Goal: Check status: Check status

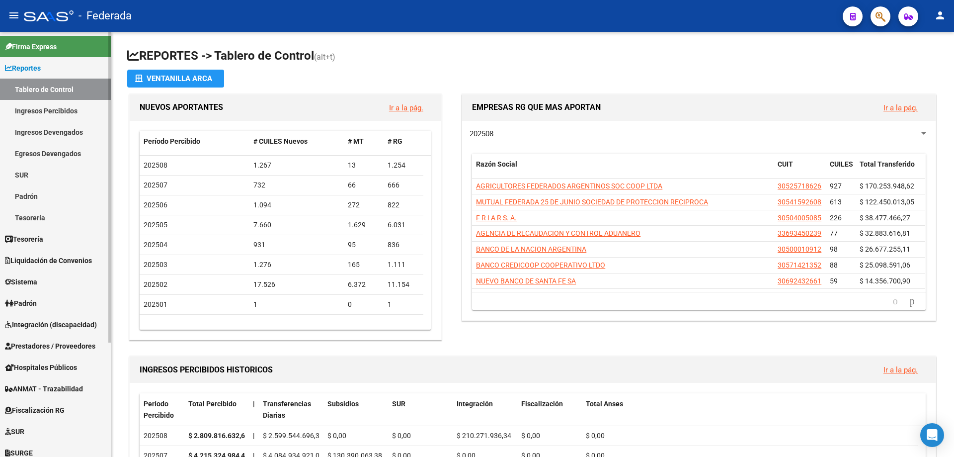
scroll to position [156, 0]
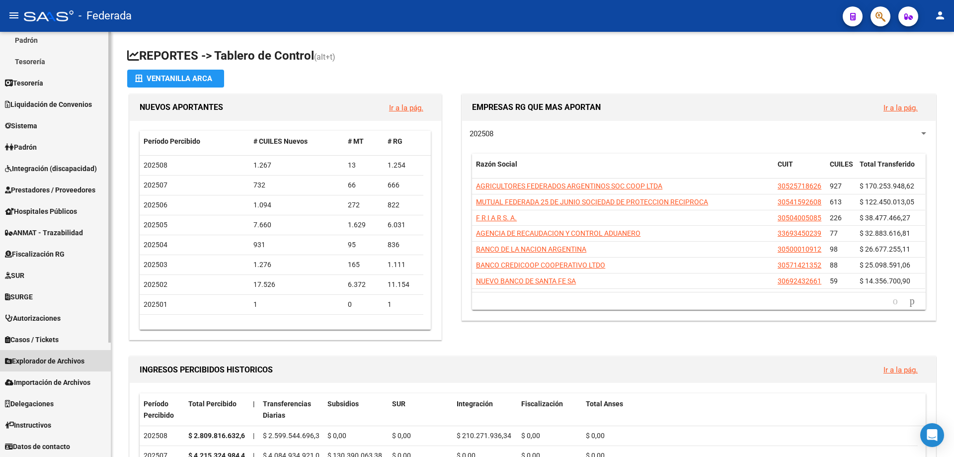
click at [53, 360] on span "Explorador de Archivos" at bounding box center [45, 360] width 80 height 11
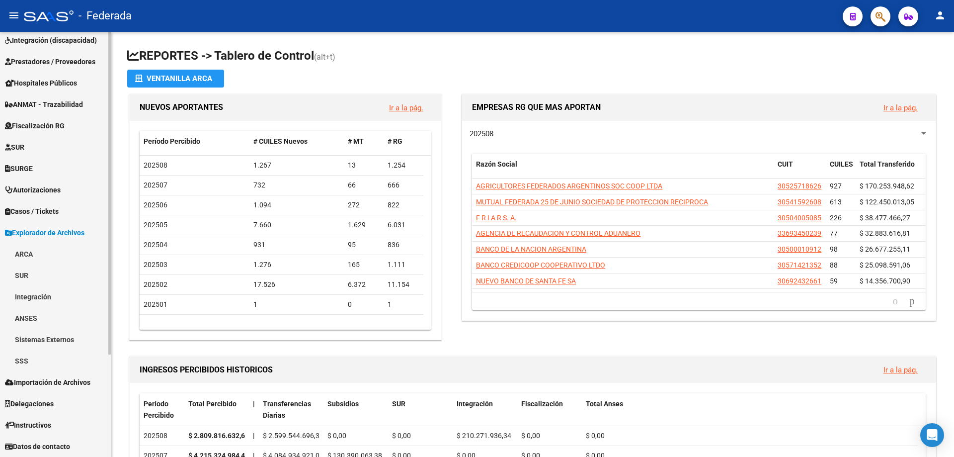
scroll to position [135, 0]
click at [25, 363] on link "SSS" at bounding box center [55, 360] width 111 height 21
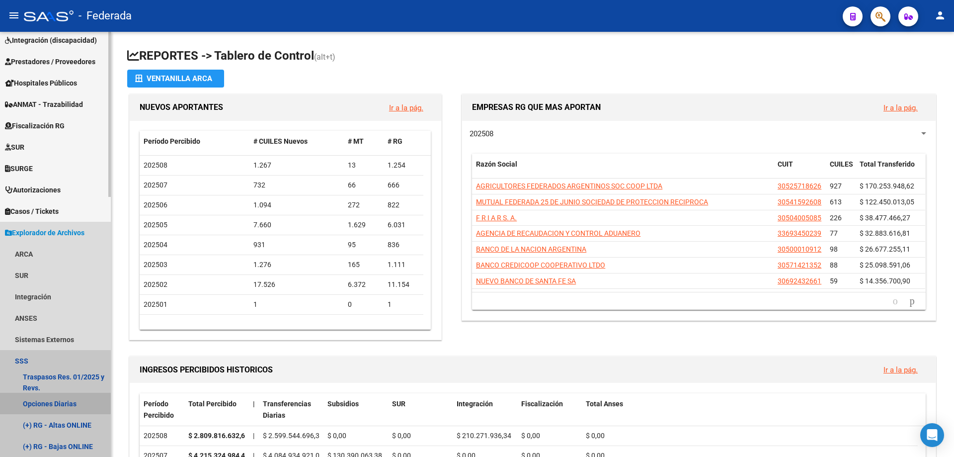
click at [47, 402] on link "Opciones Diarias" at bounding box center [55, 403] width 111 height 21
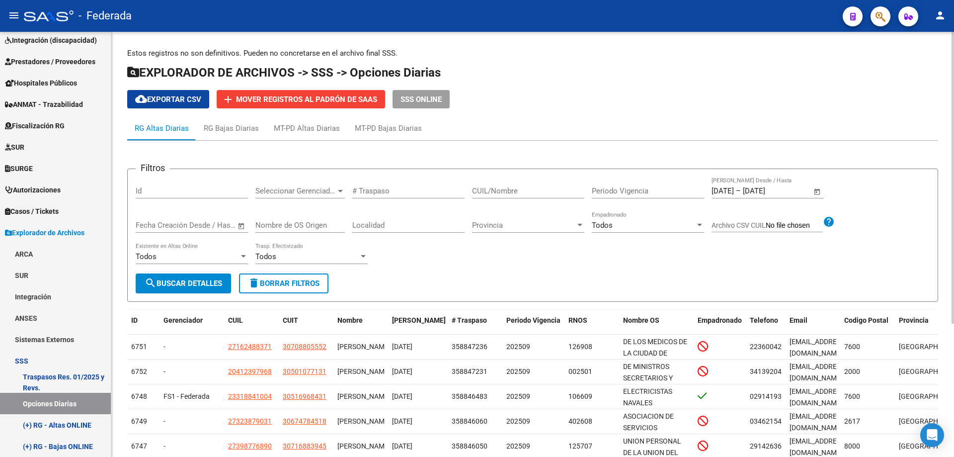
click at [818, 192] on span "Open calendar" at bounding box center [818, 191] width 24 height 24
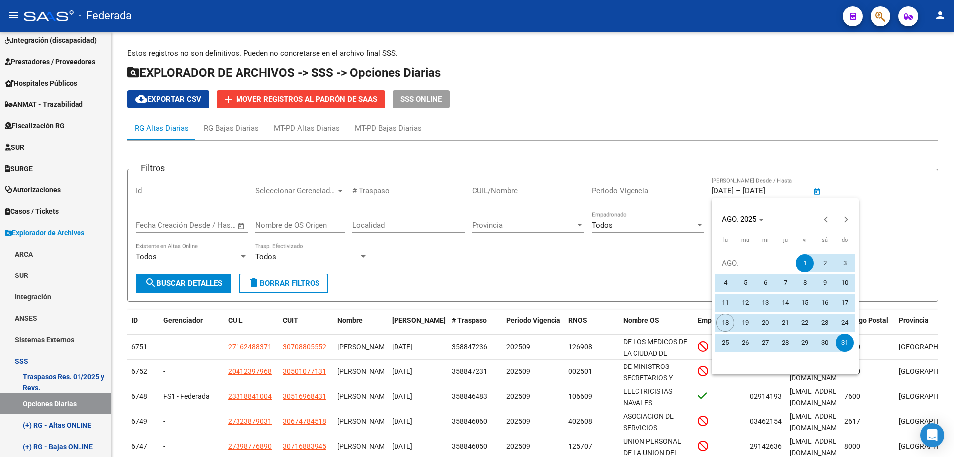
click at [804, 302] on span "15" at bounding box center [805, 303] width 18 height 18
type input "[DATE]"
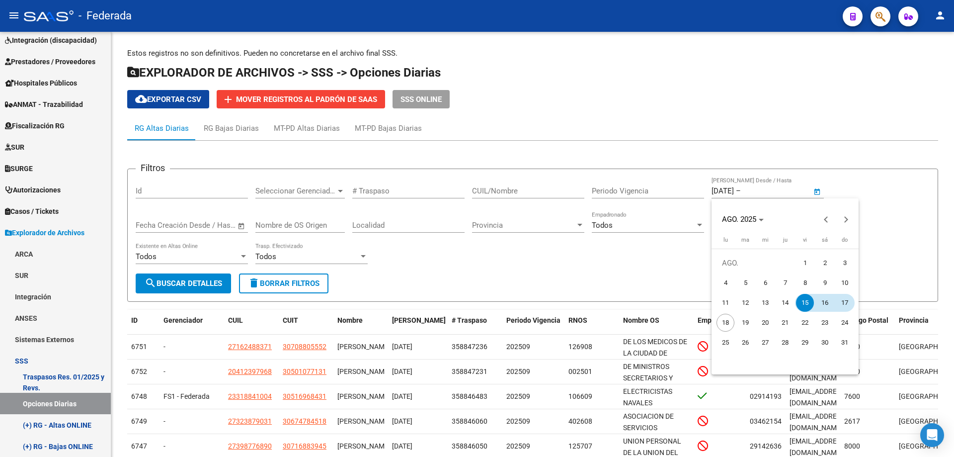
click at [846, 303] on span "17" at bounding box center [845, 303] width 18 height 18
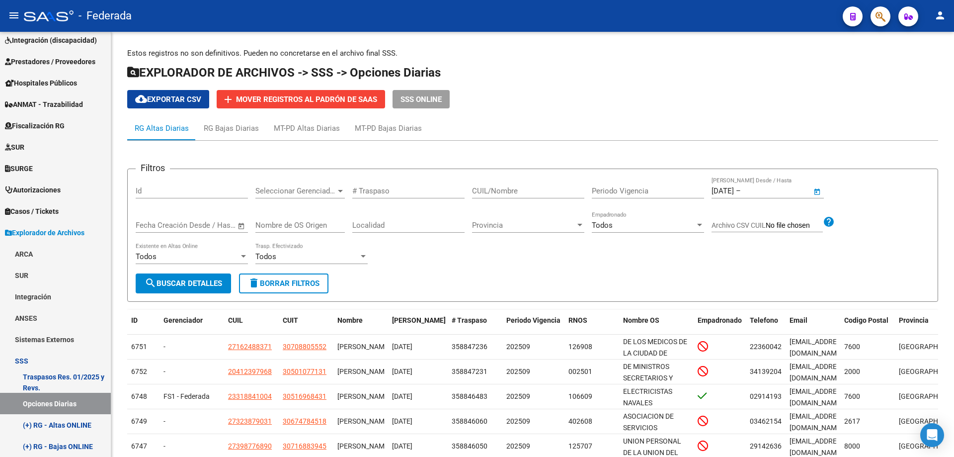
type input "[DATE]"
click at [209, 284] on span "search Buscar Detalles" at bounding box center [184, 283] width 78 height 9
